Goal: Transaction & Acquisition: Purchase product/service

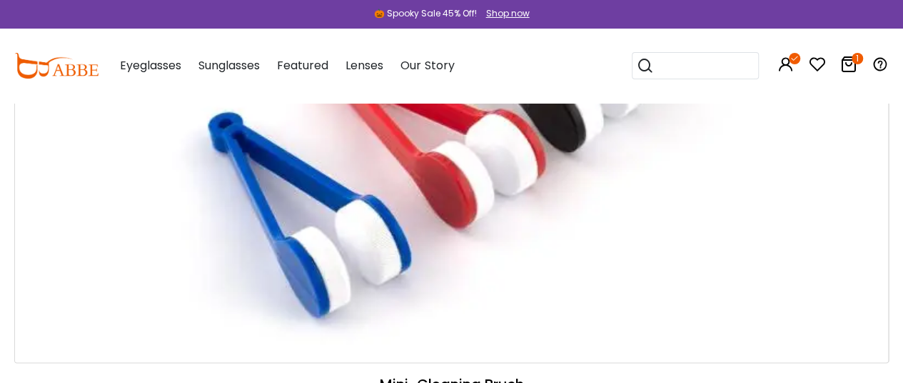
click at [844, 62] on icon at bounding box center [848, 64] width 17 height 17
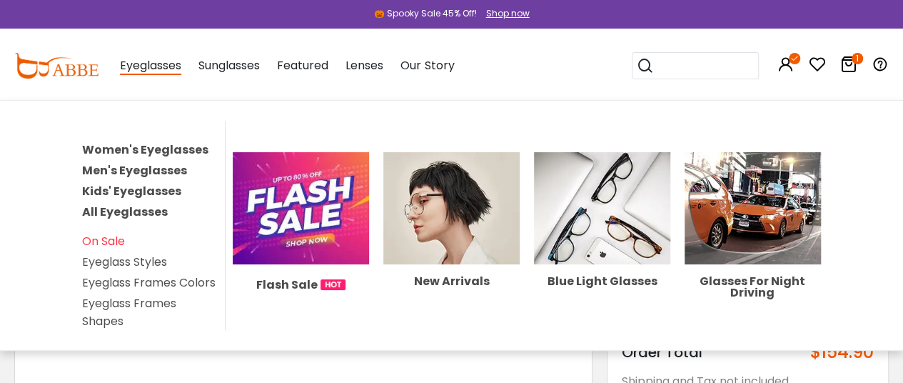
click at [157, 65] on span "Eyeglasses" at bounding box center [150, 66] width 61 height 18
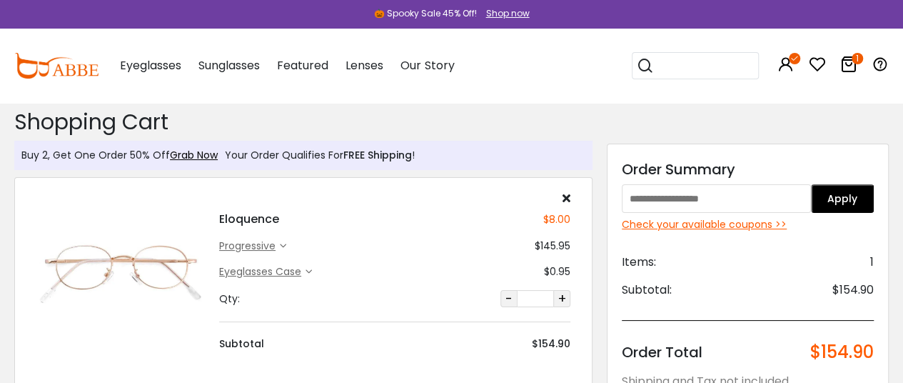
click at [49, 74] on img at bounding box center [56, 66] width 84 height 26
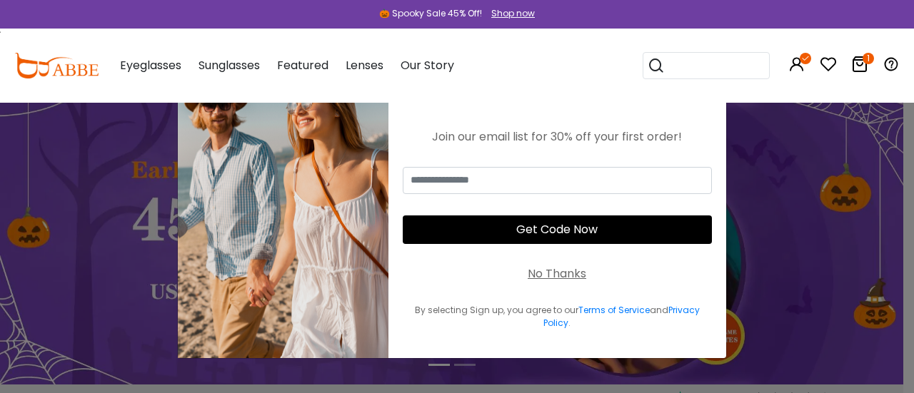
click at [545, 273] on div "No Thanks" at bounding box center [556, 274] width 59 height 17
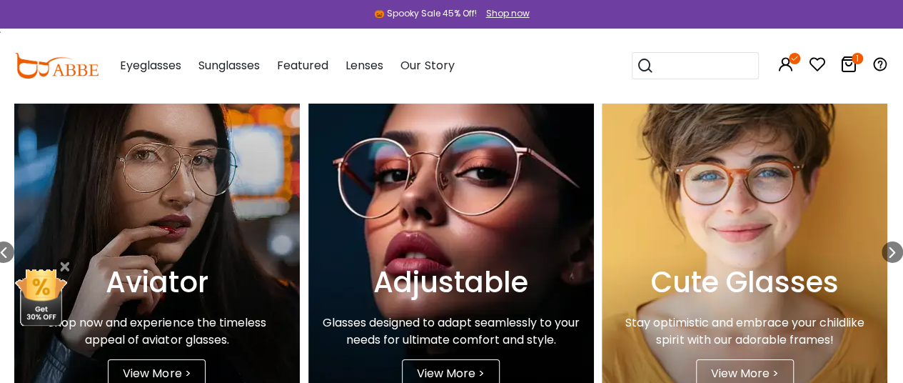
scroll to position [2260, 0]
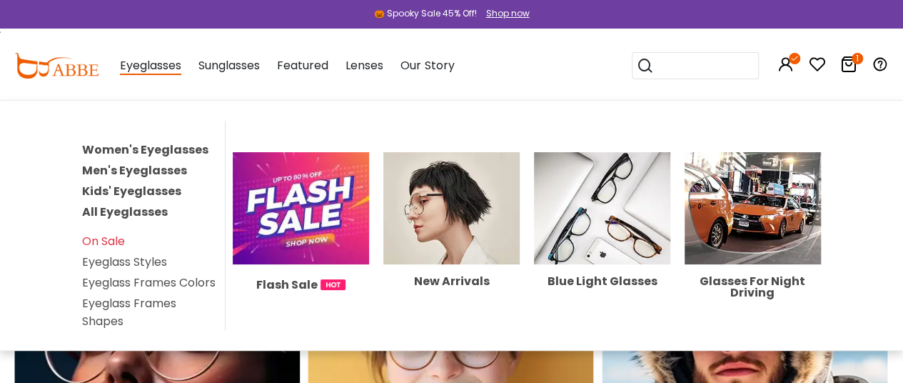
click at [151, 205] on link "All Eyeglasses" at bounding box center [125, 211] width 86 height 16
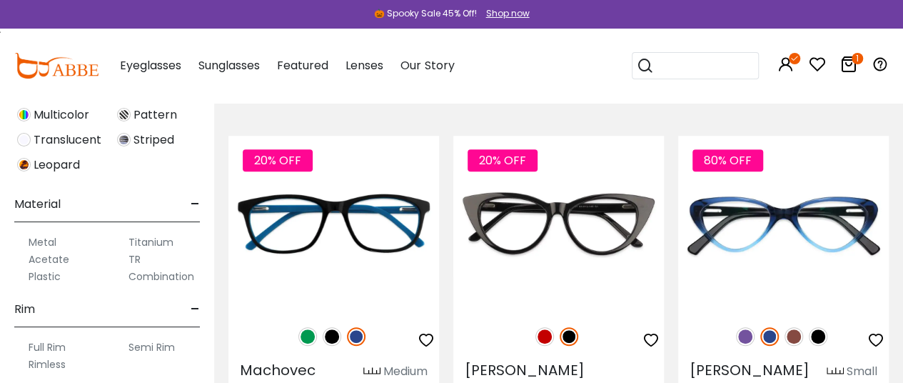
scroll to position [714, 0]
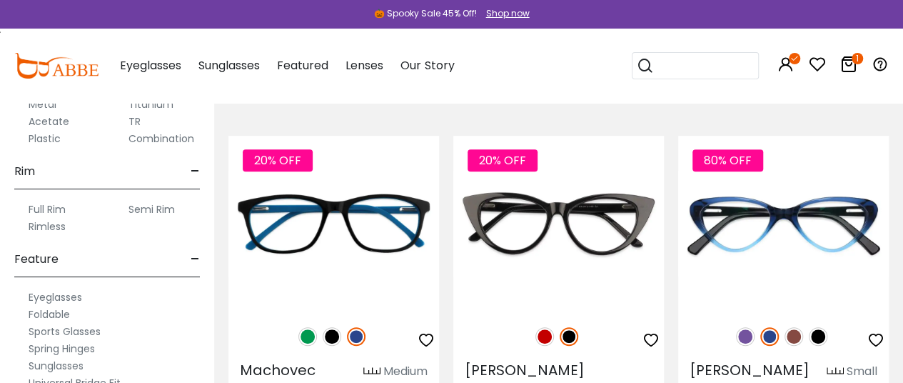
click at [31, 224] on label "Rimless" at bounding box center [47, 226] width 37 height 17
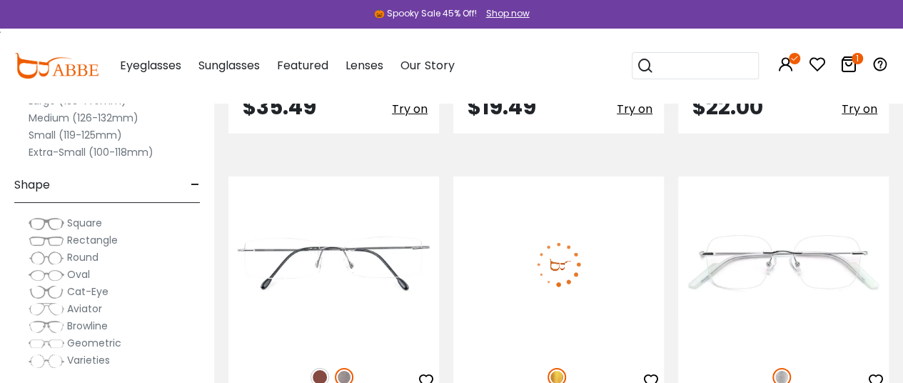
scroll to position [2331, 0]
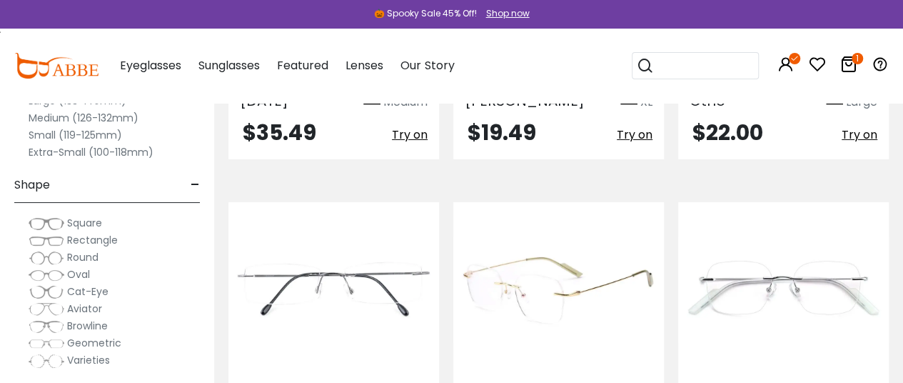
click at [587, 218] on img at bounding box center [558, 290] width 211 height 176
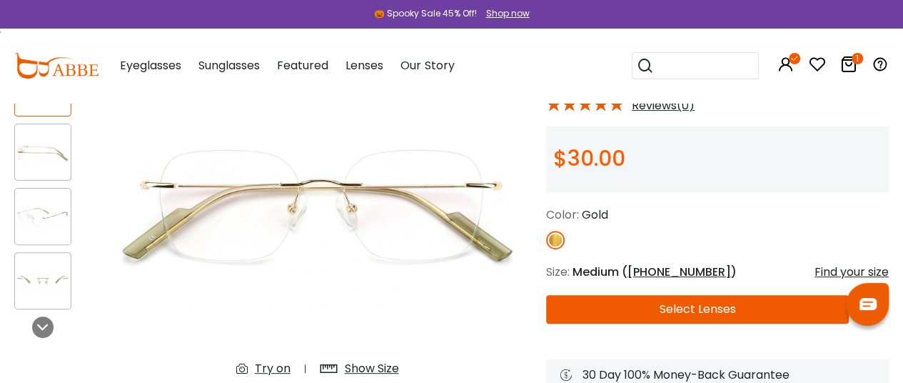
scroll to position [143, 0]
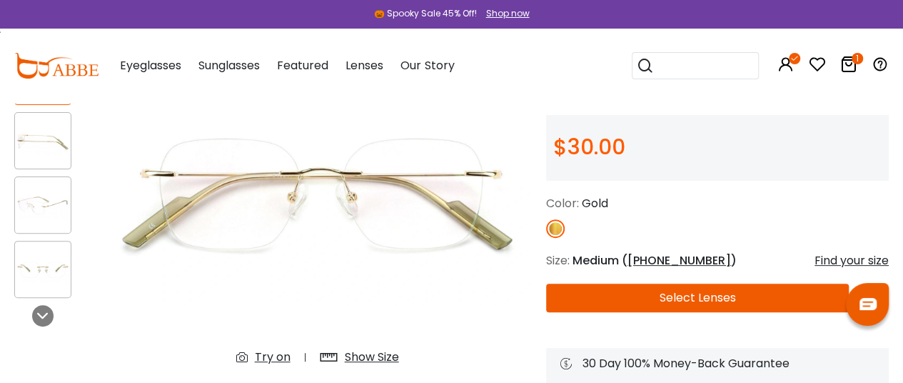
click at [669, 304] on button "Select Lenses" at bounding box center [697, 297] width 303 height 29
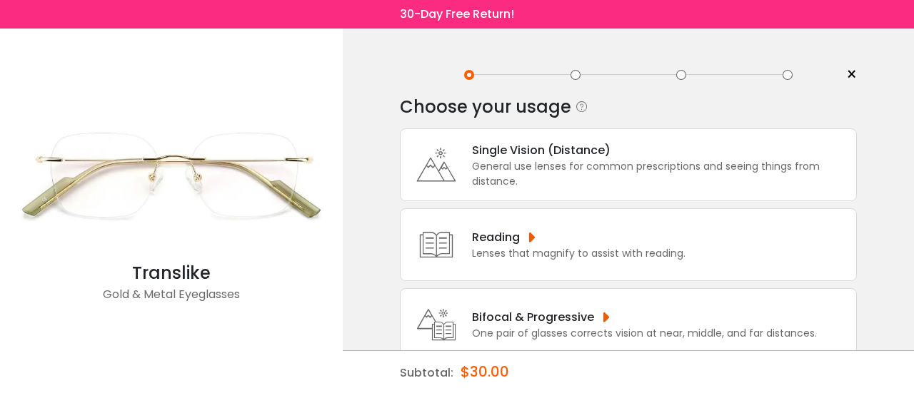
click at [848, 76] on span "×" at bounding box center [851, 74] width 11 height 21
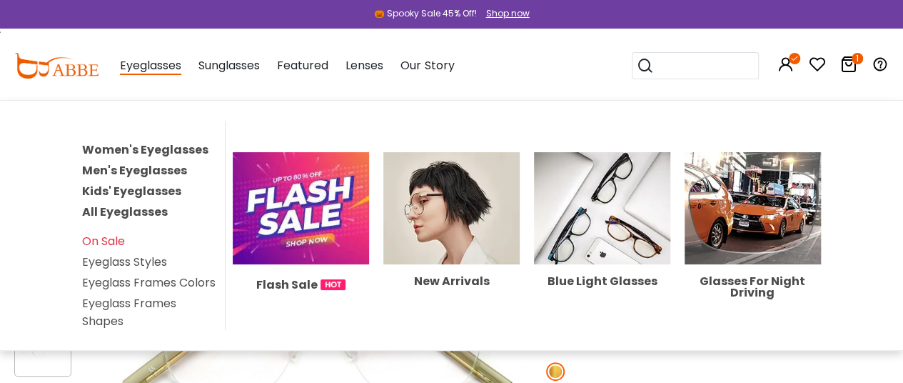
click at [133, 143] on link "Women's Eyeglasses" at bounding box center [145, 149] width 126 height 16
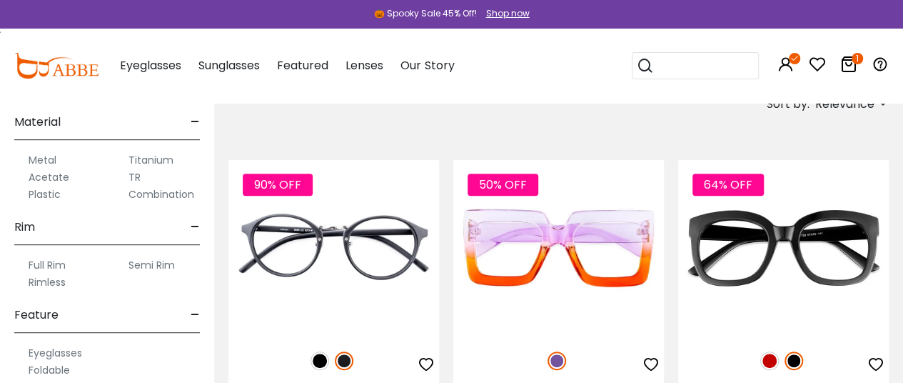
scroll to position [785, 0]
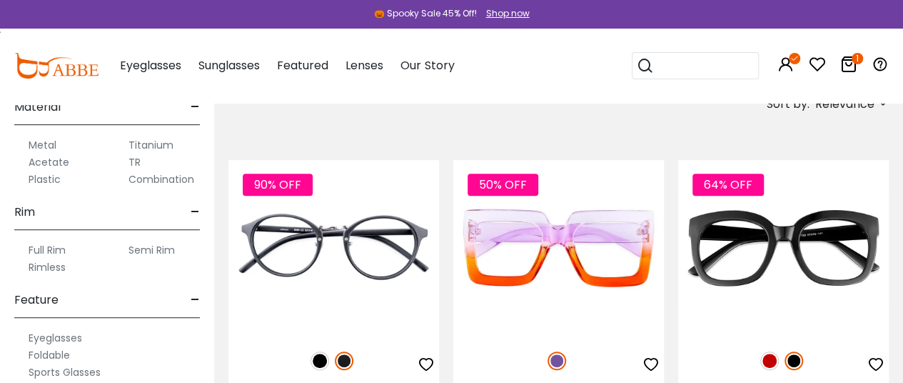
click at [52, 266] on label "Rimless" at bounding box center [47, 266] width 37 height 17
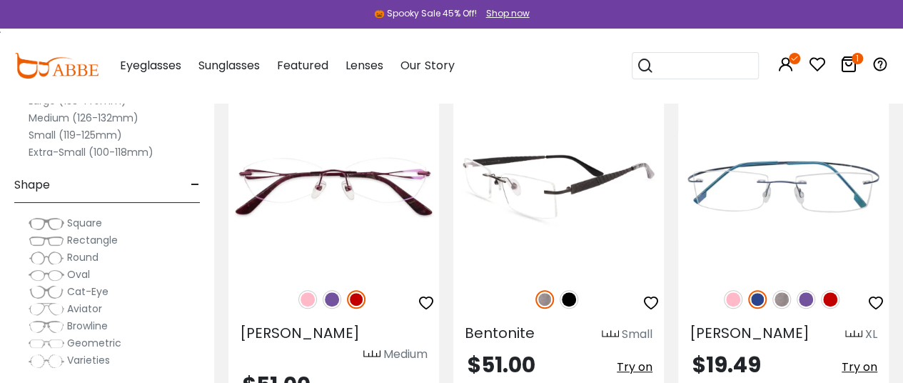
scroll to position [357, 0]
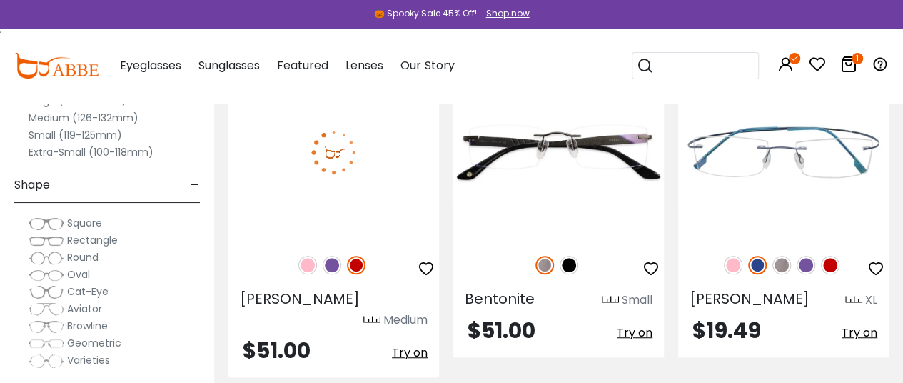
click at [371, 159] on img at bounding box center [333, 152] width 211 height 176
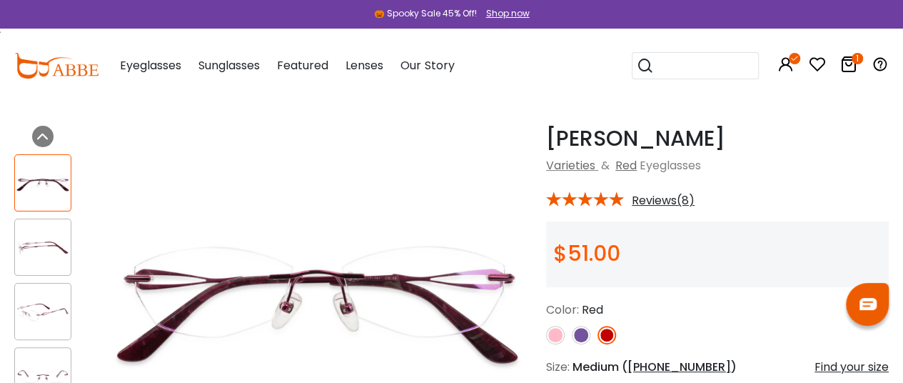
scroll to position [47, 0]
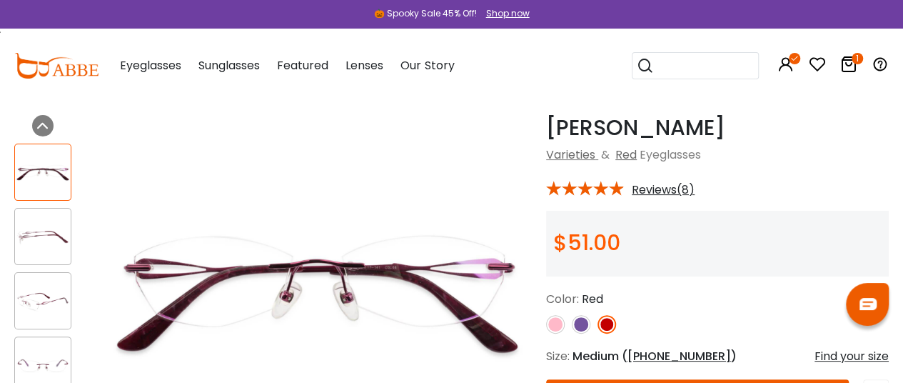
click at [32, 233] on img at bounding box center [43, 237] width 56 height 28
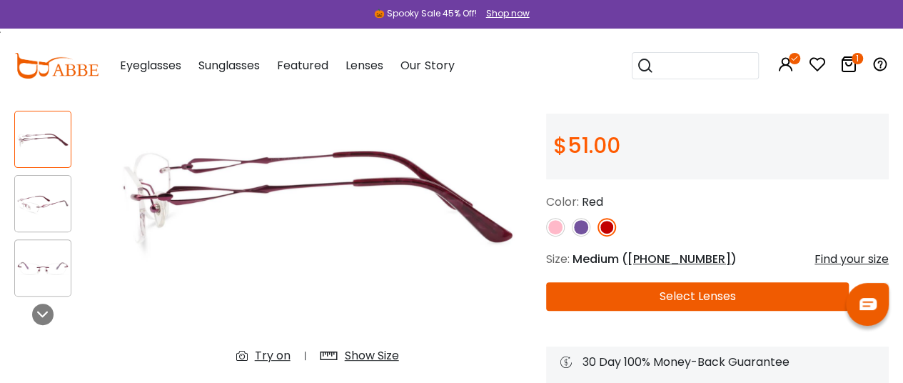
scroll to position [190, 0]
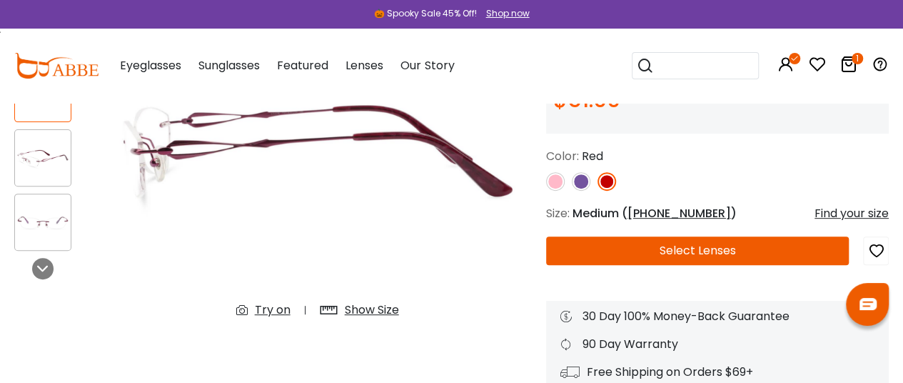
click at [680, 254] on button "Select Lenses" at bounding box center [697, 250] width 303 height 29
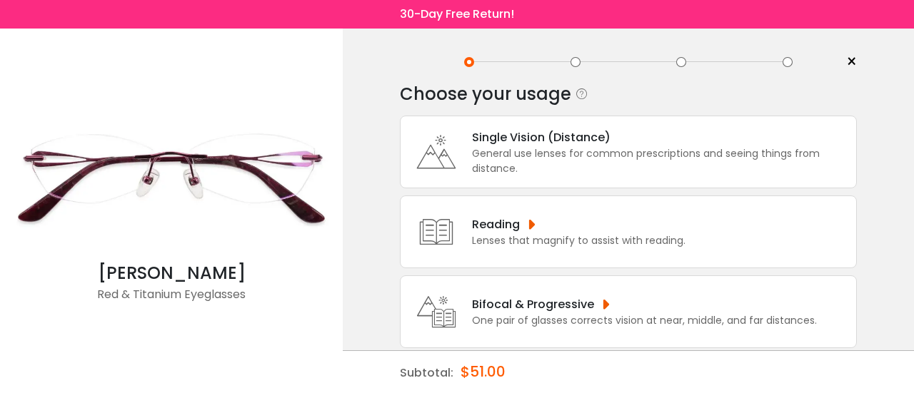
scroll to position [24, 0]
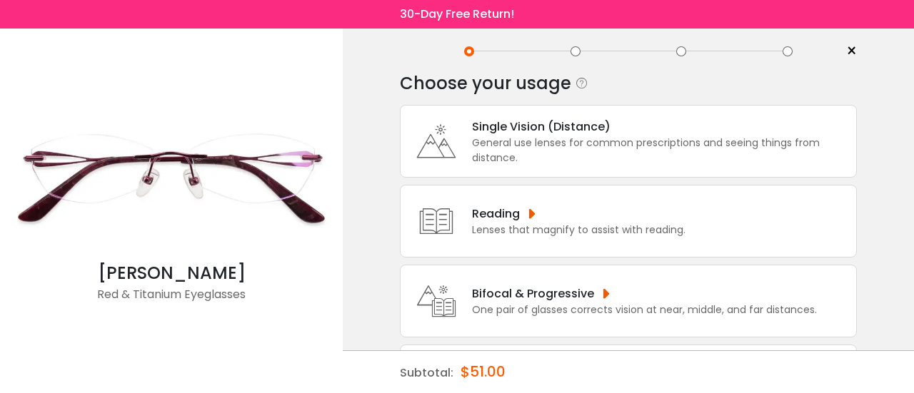
click at [564, 299] on div "Bifocal & Progressive" at bounding box center [644, 294] width 345 height 18
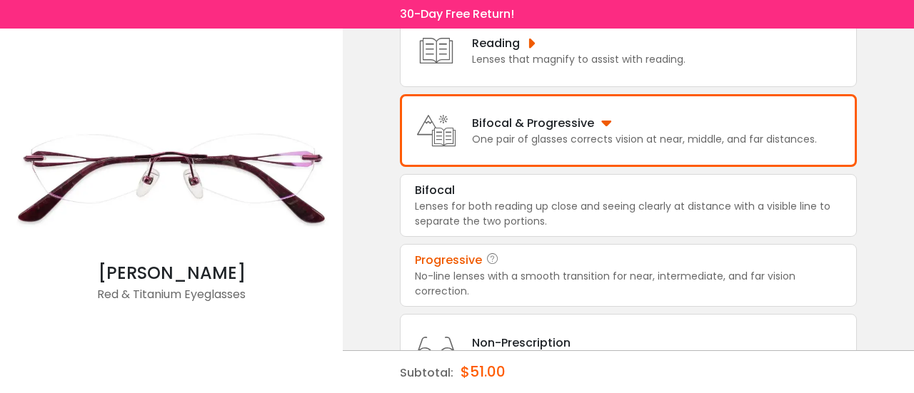
scroll to position [256, 0]
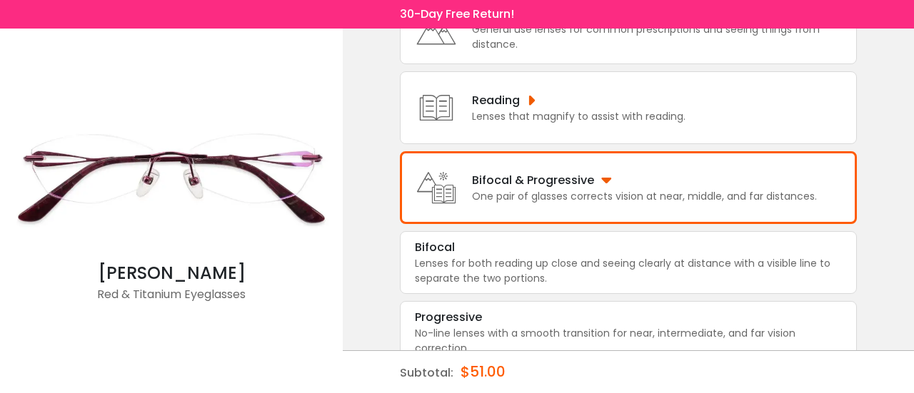
click at [669, 178] on div "Bifocal & Progressive" at bounding box center [644, 180] width 345 height 18
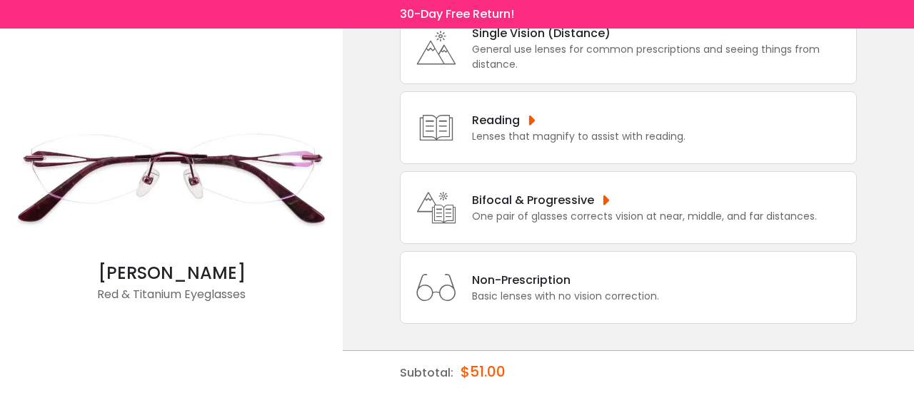
click at [698, 200] on div "Bifocal & Progressive" at bounding box center [644, 200] width 345 height 18
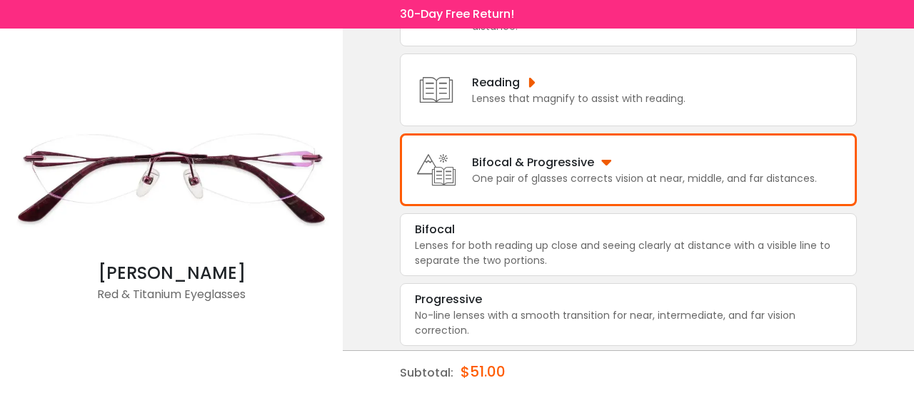
scroll to position [157, 0]
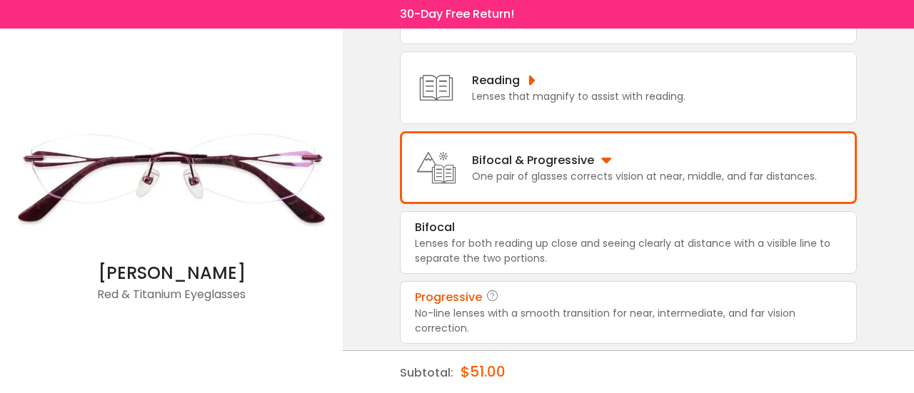
click at [580, 301] on div "Progressive" at bounding box center [628, 297] width 427 height 17
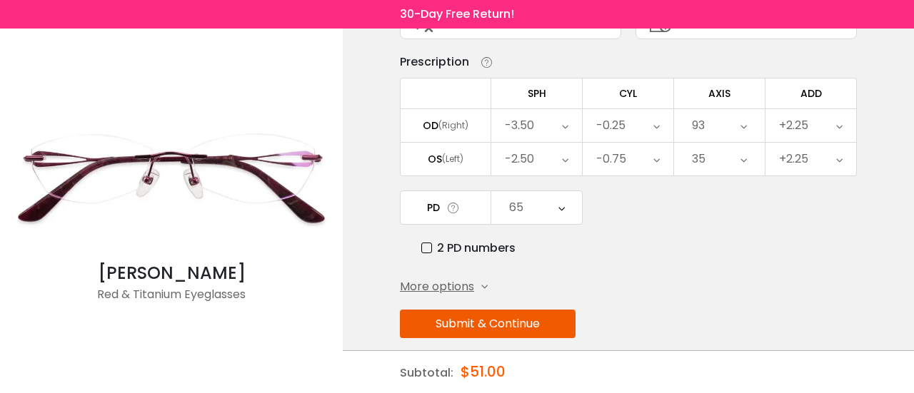
scroll to position [138, 0]
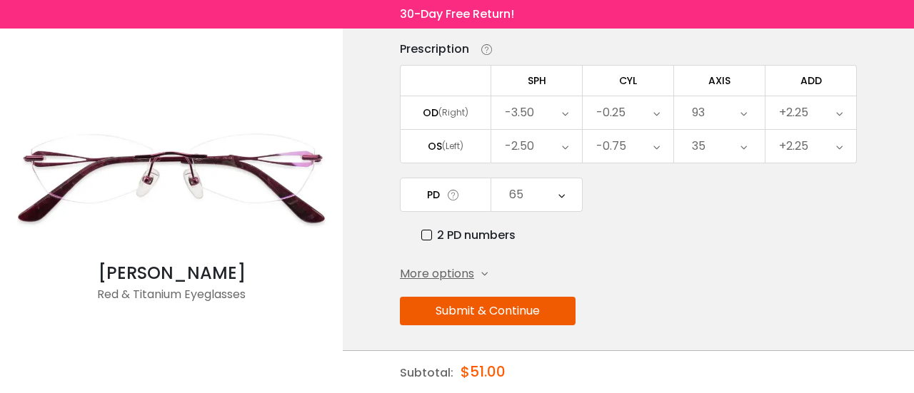
click at [514, 308] on button "Submit & Continue" at bounding box center [488, 311] width 176 height 29
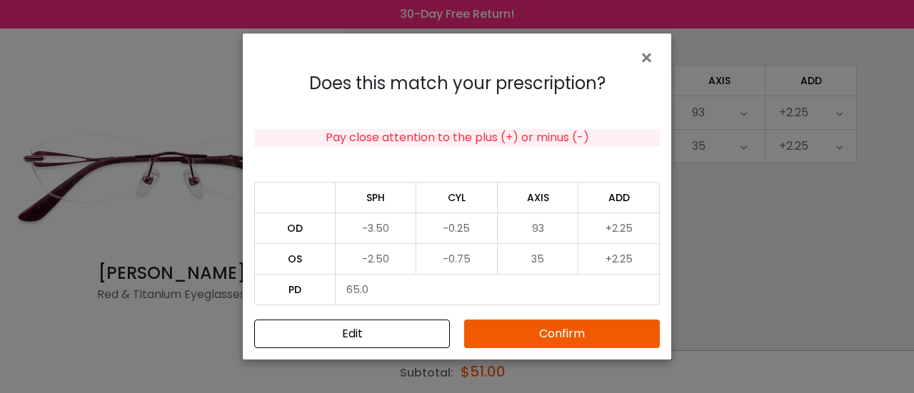
click at [589, 328] on button "Confirm" at bounding box center [562, 334] width 196 height 29
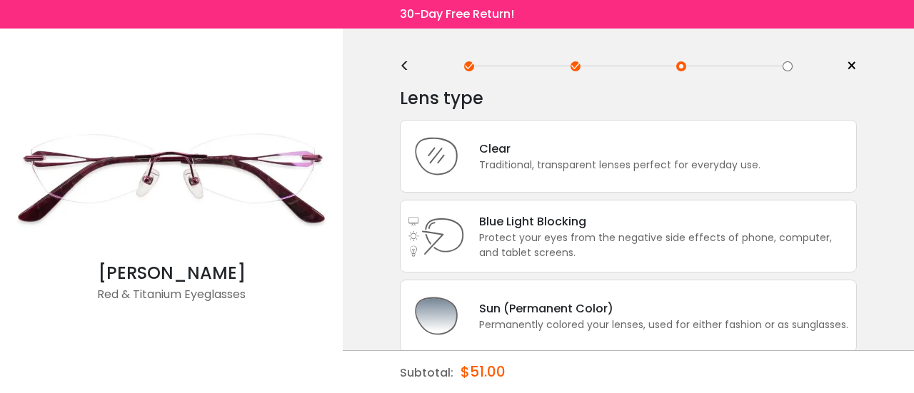
scroll to position [0, 0]
